Goal: Transaction & Acquisition: Download file/media

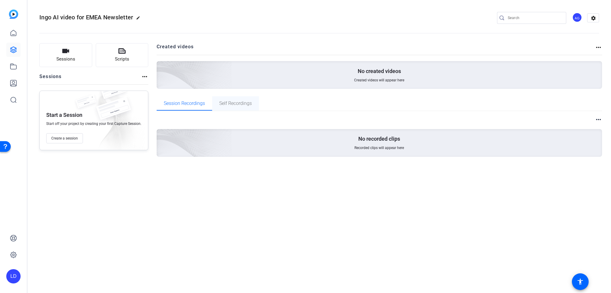
click at [247, 103] on span "Self Recordings" at bounding box center [235, 103] width 33 height 5
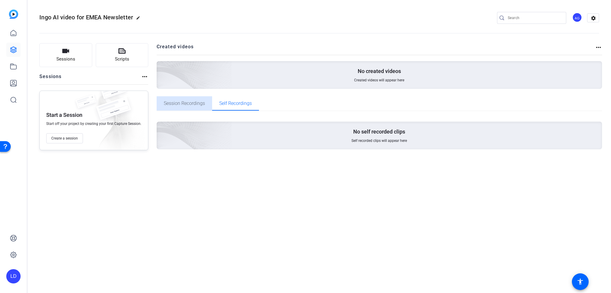
click at [195, 102] on span "Session Recordings" at bounding box center [184, 103] width 41 height 5
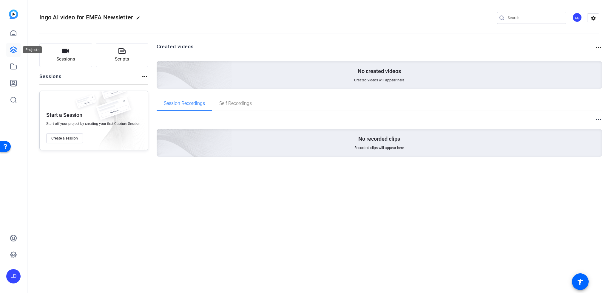
click at [16, 49] on icon at bounding box center [13, 50] width 6 height 6
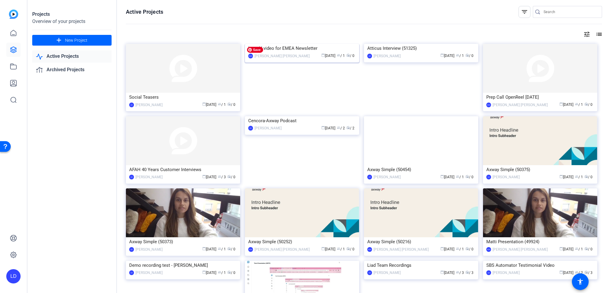
click at [291, 44] on img at bounding box center [302, 44] width 114 height 0
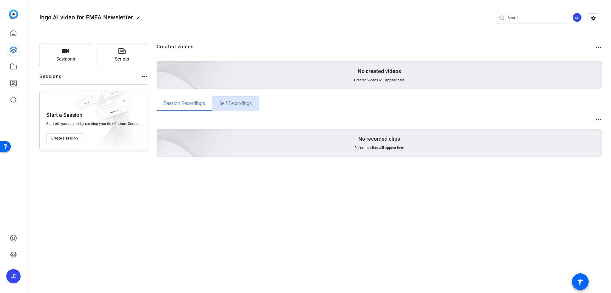
click at [239, 103] on span "Self Recordings" at bounding box center [235, 103] width 33 height 5
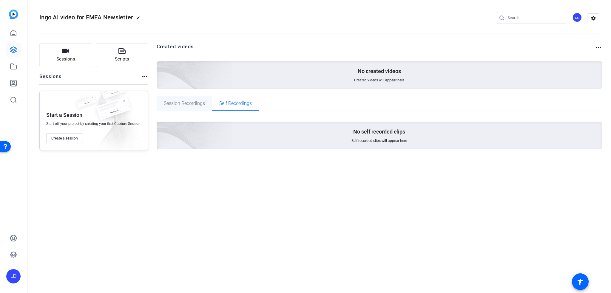
click at [180, 105] on span "Session Recordings" at bounding box center [184, 103] width 41 height 5
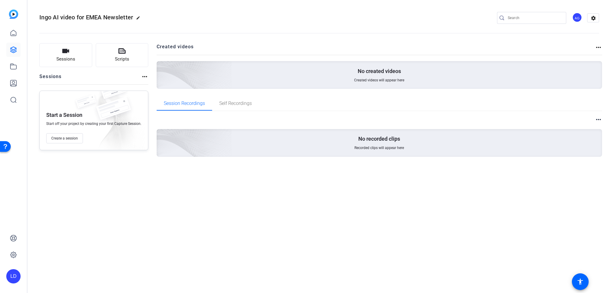
click at [146, 77] on mat-icon "more_horiz" at bounding box center [144, 76] width 7 height 7
click at [161, 87] on span "View Archived Sessions" at bounding box center [165, 85] width 40 height 7
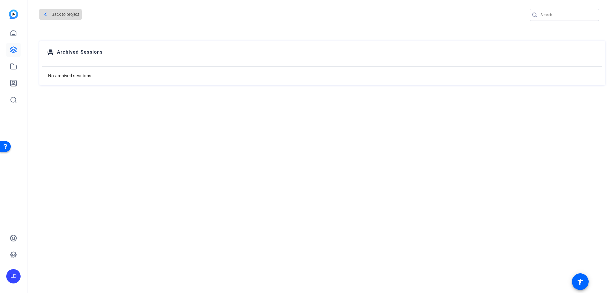
click at [52, 16] on span "Back to project" at bounding box center [66, 15] width 28 height 10
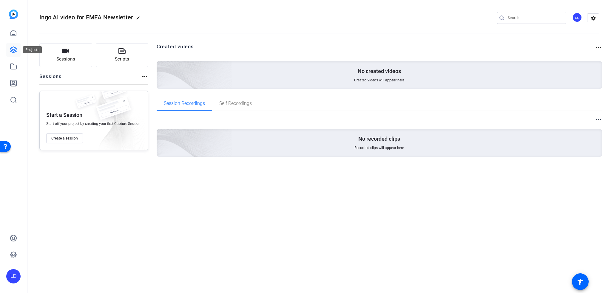
click at [6, 46] on link at bounding box center [13, 50] width 14 height 14
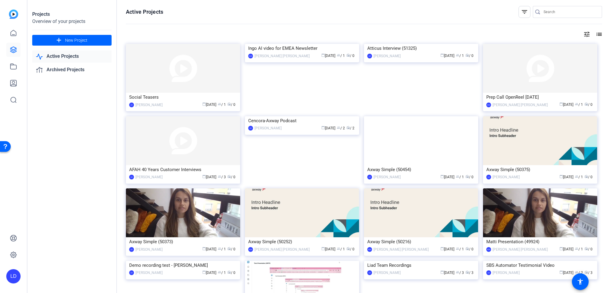
click at [547, 15] on input "Search" at bounding box center [571, 11] width 54 height 7
type input "n"
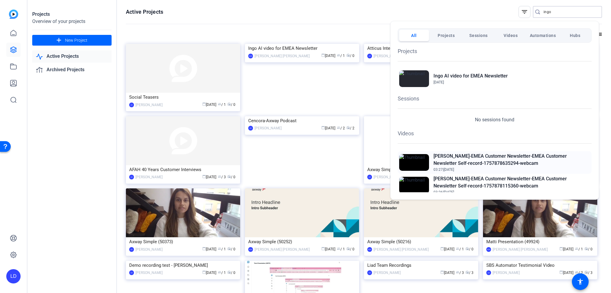
type input "ingo"
click at [458, 159] on h2 "[PERSON_NAME]-EMEA Customer Newsletter-EMEA Customer Newsletter Self-record-175…" at bounding box center [512, 160] width 157 height 14
click at [449, 13] on div at bounding box center [305, 146] width 611 height 293
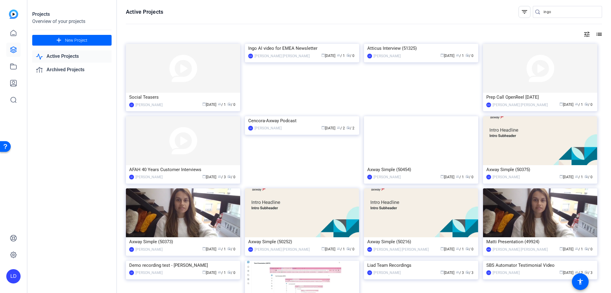
click at [565, 14] on input "ingo" at bounding box center [571, 11] width 54 height 7
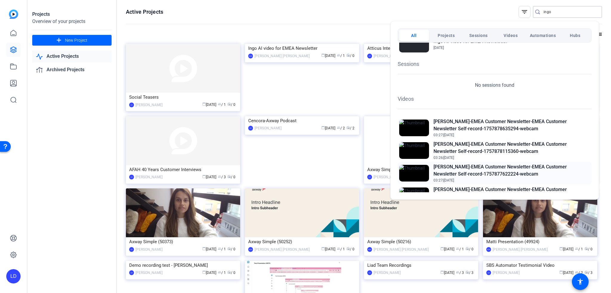
scroll to position [60, 0]
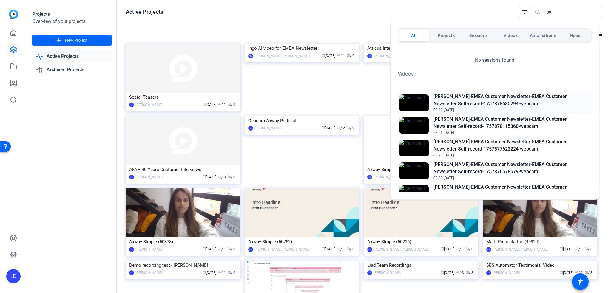
click at [491, 103] on h2 "[PERSON_NAME]-EMEA Customer Newsletter-EMEA Customer Newsletter Self-record-175…" at bounding box center [512, 100] width 157 height 14
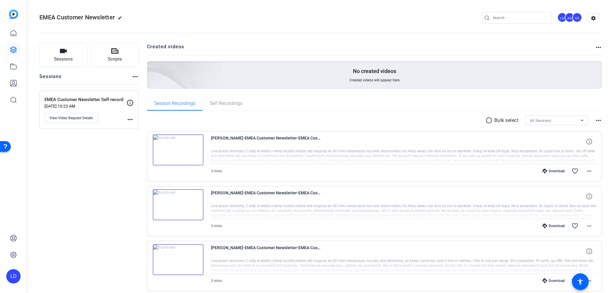
click at [543, 173] on icon at bounding box center [545, 171] width 5 height 5
click at [586, 170] on mat-icon "more_horiz" at bounding box center [589, 171] width 7 height 7
click at [573, 197] on span "Download MP4" at bounding box center [571, 198] width 36 height 7
